Goal: Navigation & Orientation: Find specific page/section

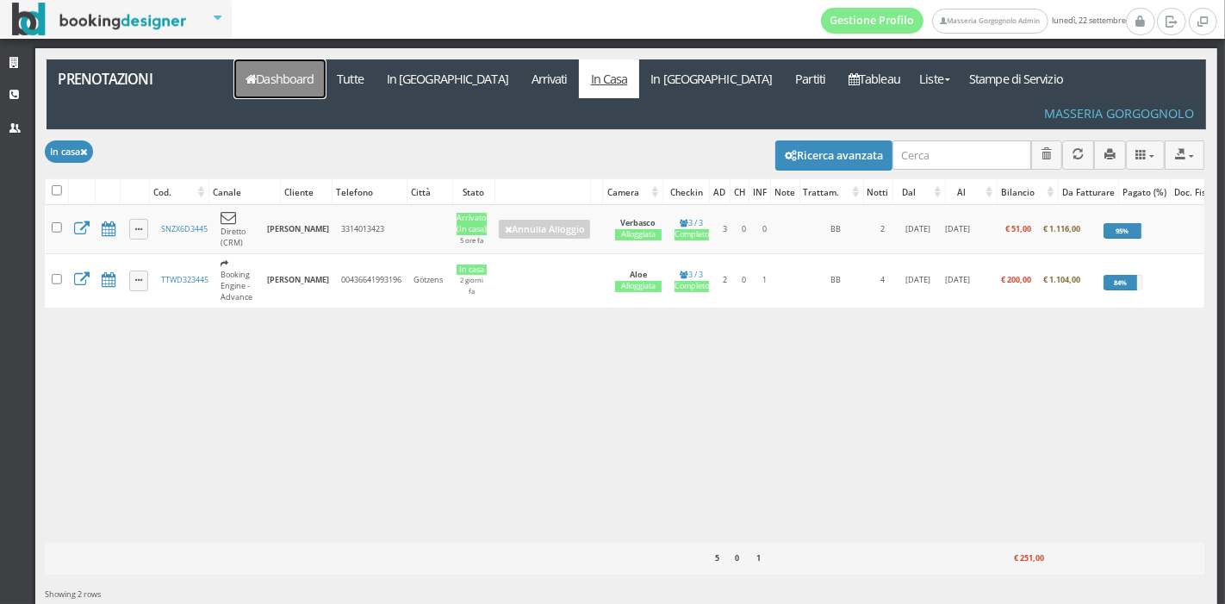
click at [291, 78] on link "Dashboard" at bounding box center [279, 78] width 91 height 39
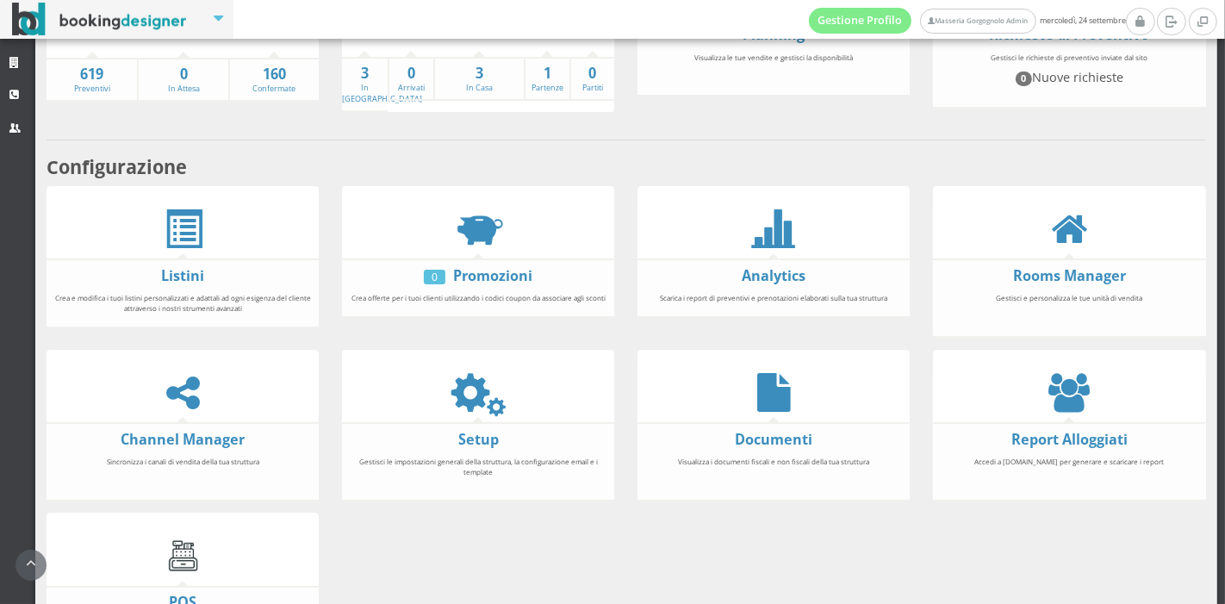
scroll to position [208, 0]
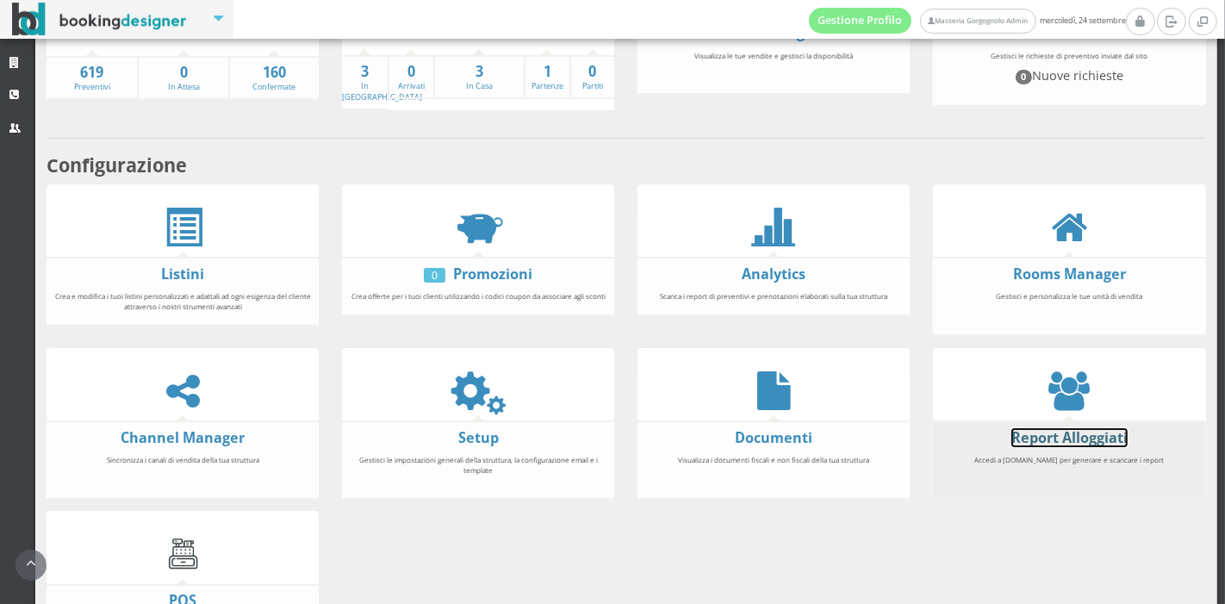
click at [1065, 435] on link "Report Alloggiati" at bounding box center [1069, 437] width 116 height 19
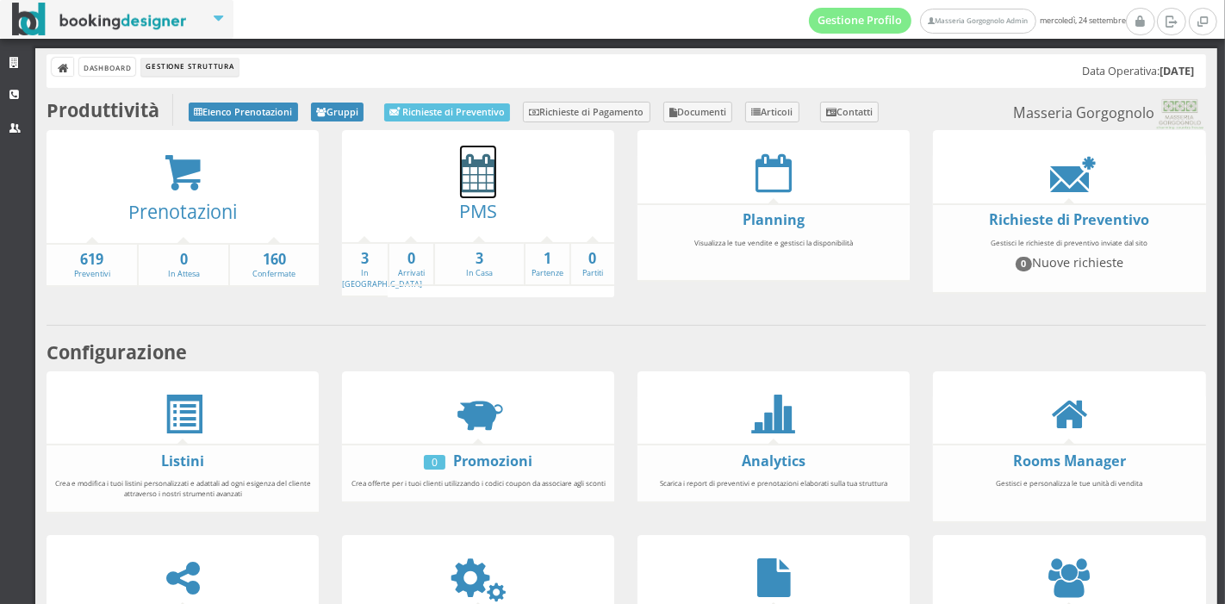
click at [466, 165] on icon at bounding box center [478, 172] width 36 height 39
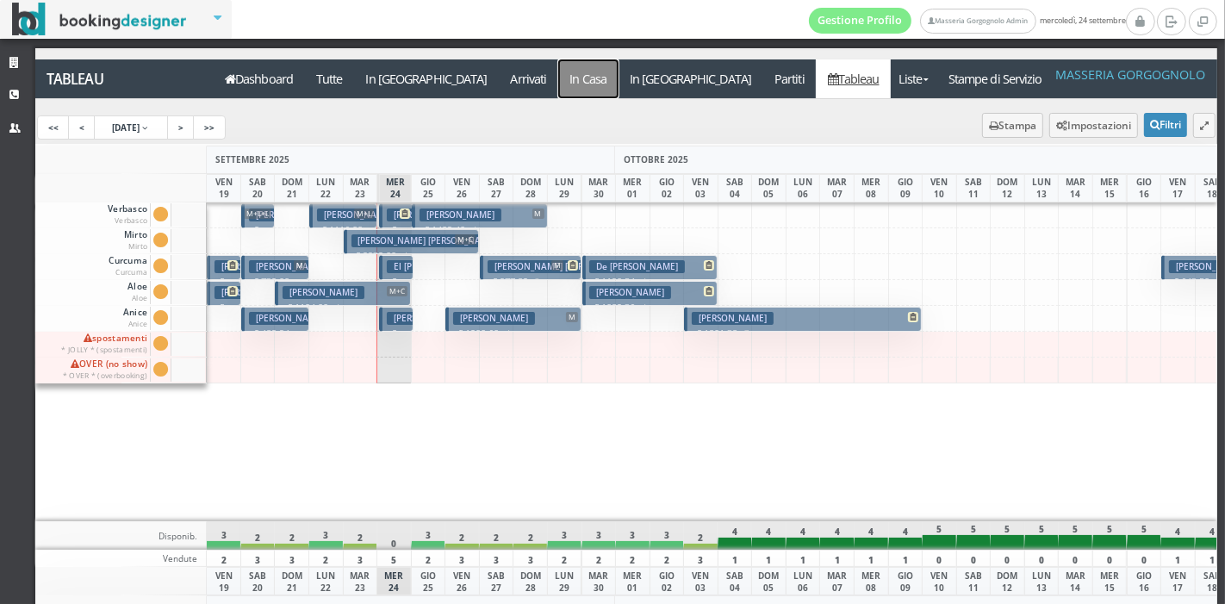
click at [558, 78] on a=pms-instay-reservations"] "In Casa" at bounding box center [588, 78] width 60 height 39
